Goal: Information Seeking & Learning: Learn about a topic

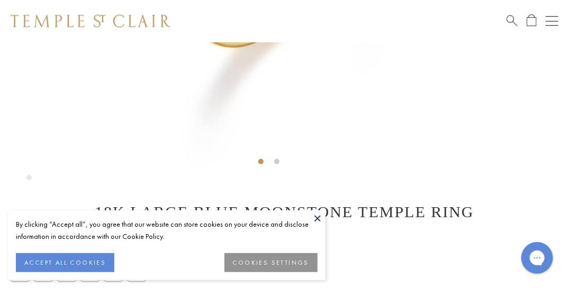
scroll to position [447, 0]
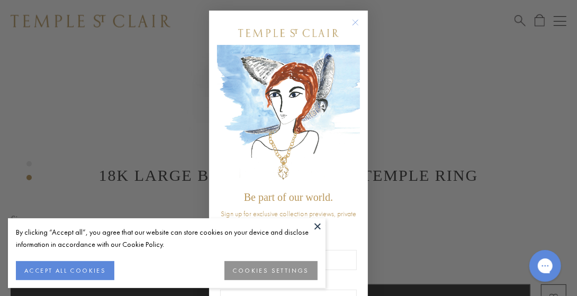
drag, startPoint x: 572, startPoint y: 35, endPoint x: 568, endPoint y: 84, distance: 48.8
click at [351, 21] on circle "Close dialog" at bounding box center [355, 22] width 13 height 13
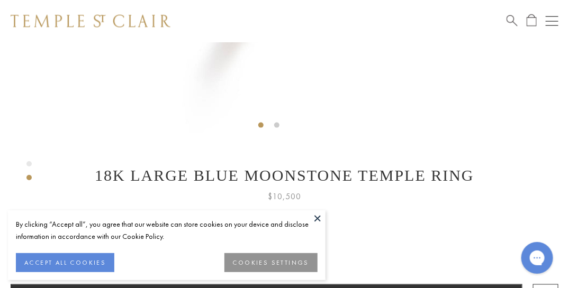
click at [318, 219] on button at bounding box center [318, 219] width 16 height 16
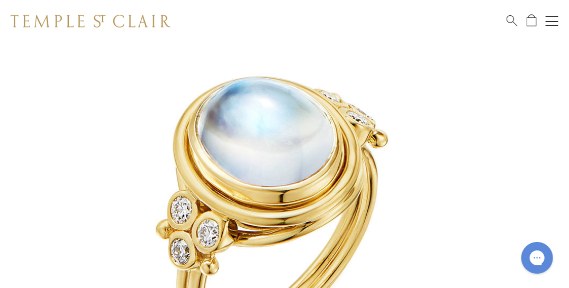
scroll to position [102, 0]
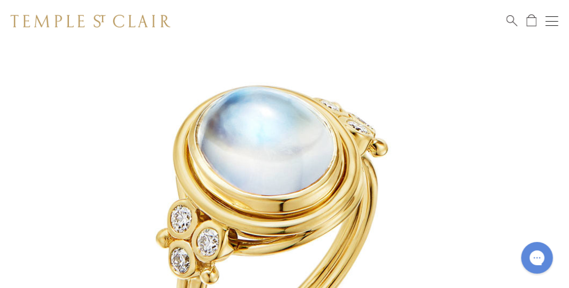
click at [331, 186] on img at bounding box center [268, 209] width 537 height 537
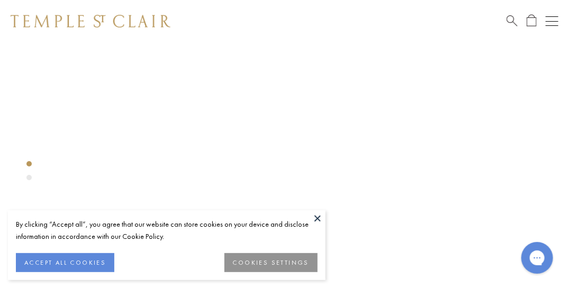
scroll to position [42, 0]
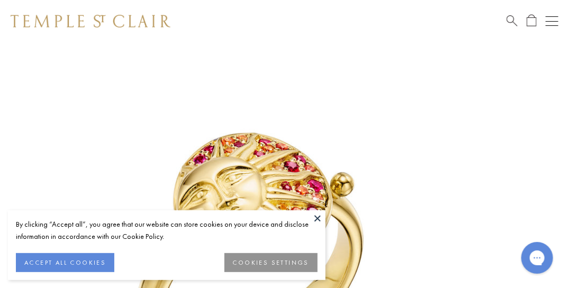
click at [316, 217] on button at bounding box center [318, 219] width 16 height 16
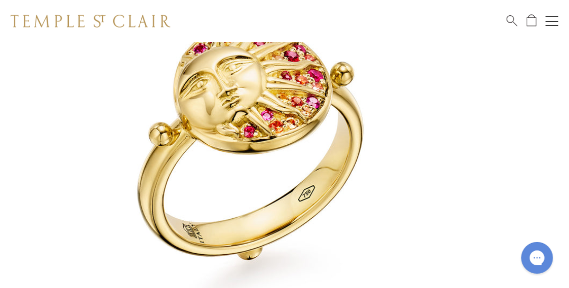
scroll to position [150, 0]
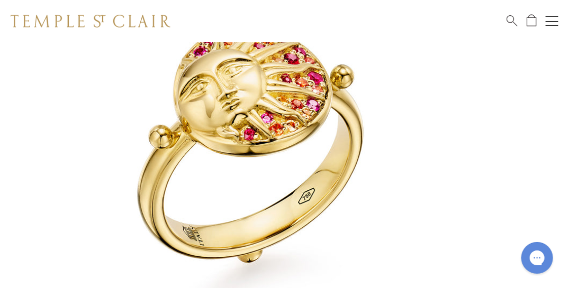
click at [396, 129] on img at bounding box center [268, 160] width 537 height 537
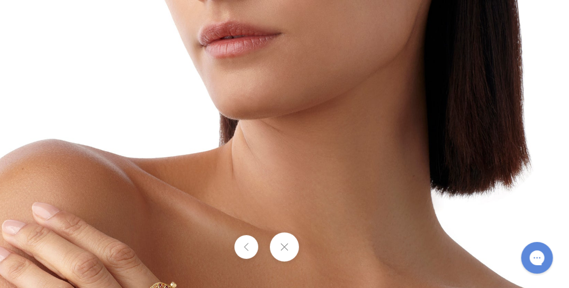
scroll to position [761, 0]
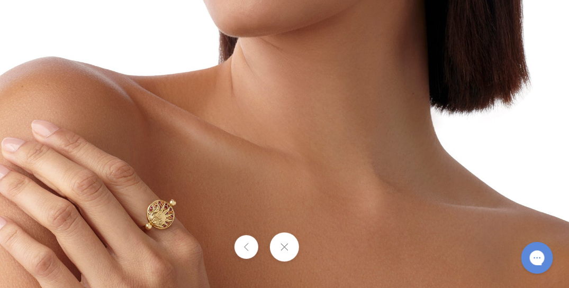
drag, startPoint x: 399, startPoint y: 254, endPoint x: 398, endPoint y: 143, distance: 110.1
click at [398, 143] on div at bounding box center [284, 144] width 569 height 288
click at [286, 245] on button at bounding box center [284, 247] width 29 height 29
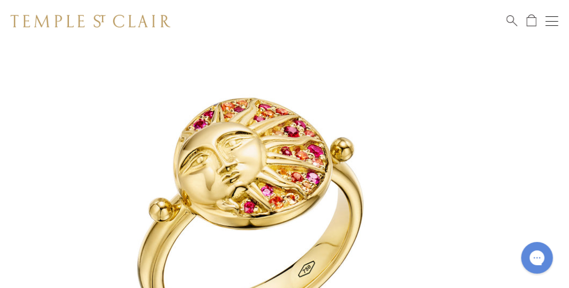
scroll to position [41, 0]
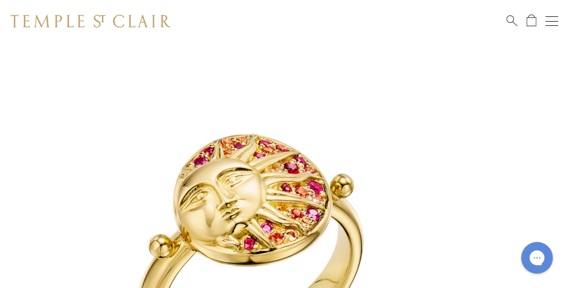
click at [138, 20] on img at bounding box center [91, 21] width 160 height 13
